Goal: Transaction & Acquisition: Book appointment/travel/reservation

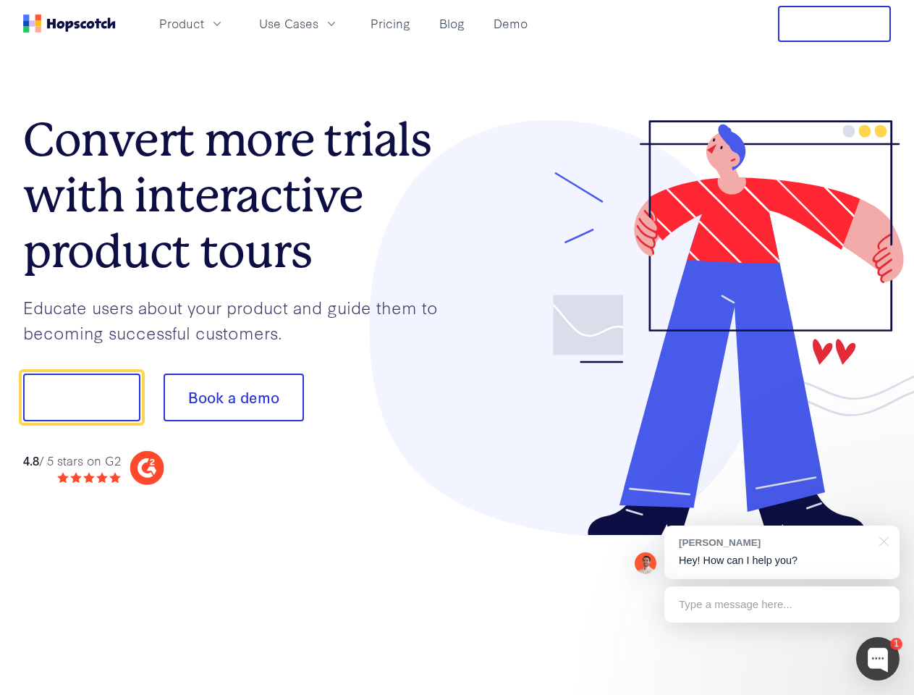
click at [457, 347] on div at bounding box center [674, 328] width 434 height 416
click at [204, 23] on span "Product" at bounding box center [181, 23] width 45 height 18
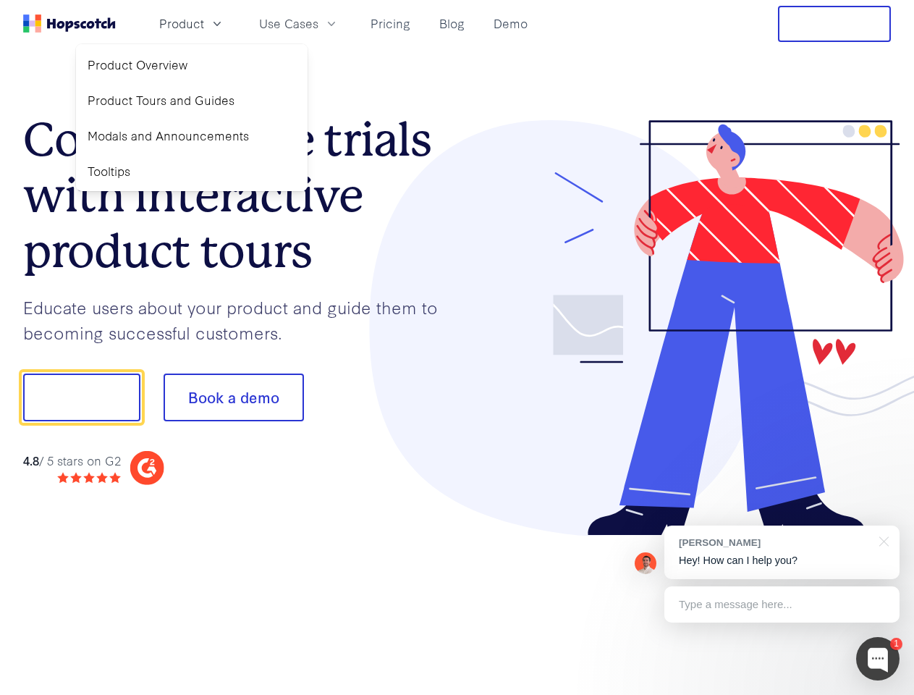
click at [319, 23] on span "Use Cases" at bounding box center [288, 23] width 59 height 18
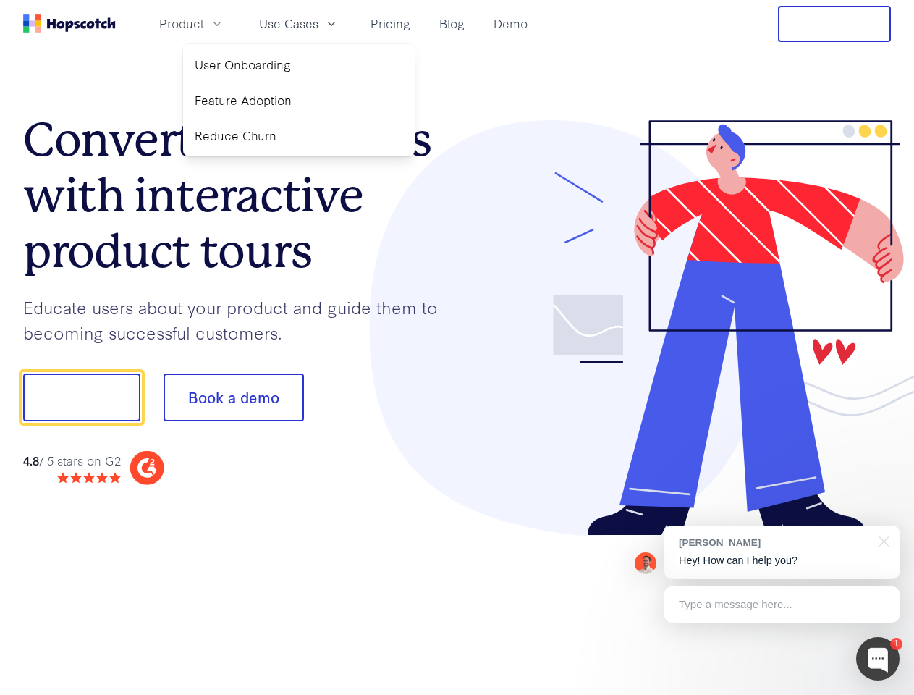
click at [835, 24] on button "Free Trial" at bounding box center [834, 24] width 113 height 36
click at [81, 397] on button "Show me!" at bounding box center [81, 398] width 117 height 48
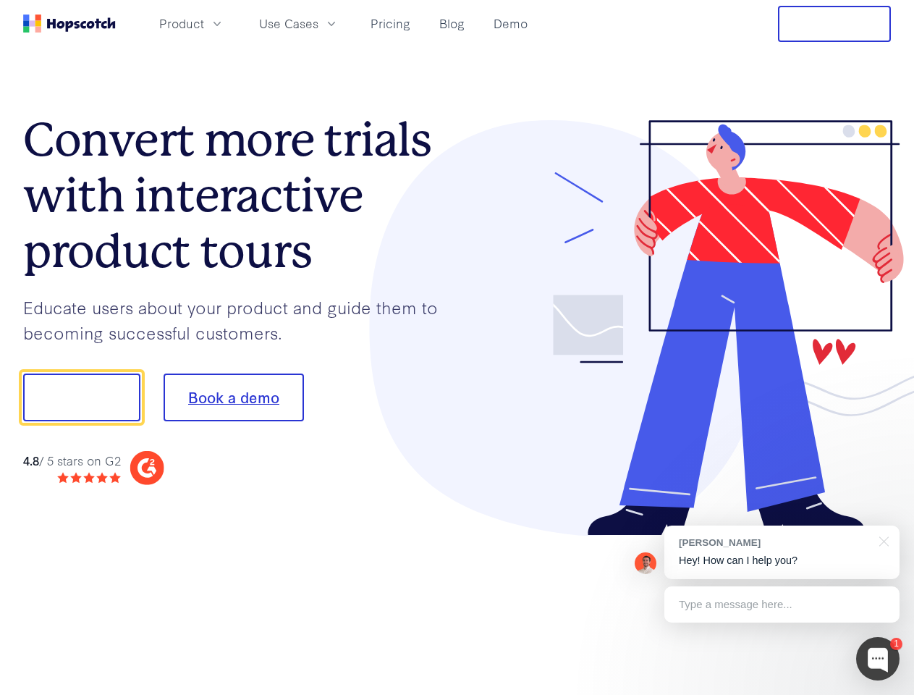
click at [233, 397] on button "Book a demo" at bounding box center [234, 398] width 140 height 48
click at [878, 659] on div at bounding box center [877, 658] width 43 height 43
click at [782, 552] on div "[PERSON_NAME] Hey! How can I help you?" at bounding box center [782, 553] width 235 height 54
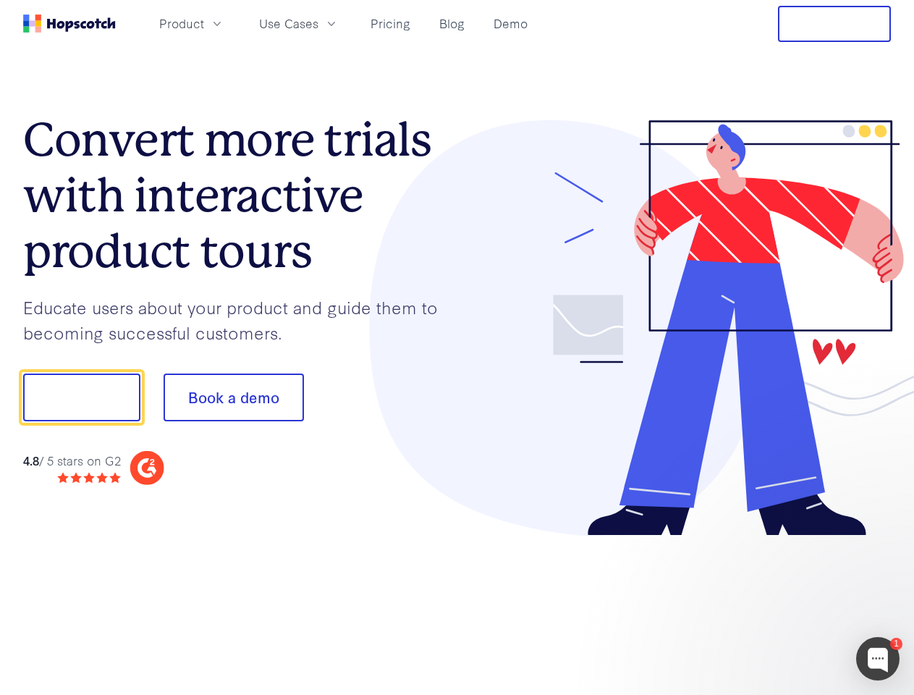
click at [882, 540] on div at bounding box center [763, 395] width 271 height 483
click at [782, 604] on div at bounding box center [763, 492] width 271 height 289
